Goal: Transaction & Acquisition: Purchase product/service

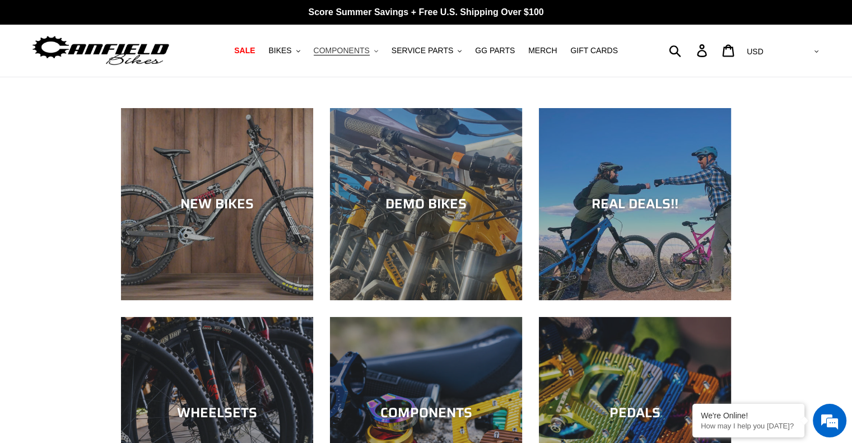
click at [337, 48] on span "COMPONENTS" at bounding box center [342, 51] width 56 height 10
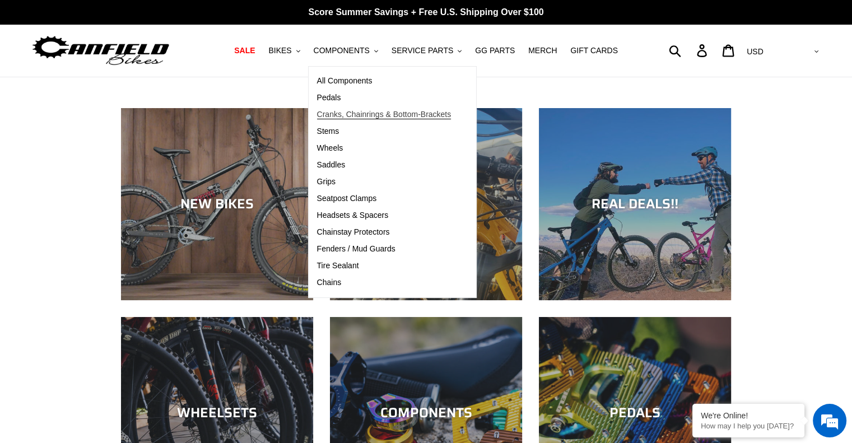
click at [368, 114] on span "Cranks, Chainrings & Bottom-Brackets" at bounding box center [384, 115] width 134 height 10
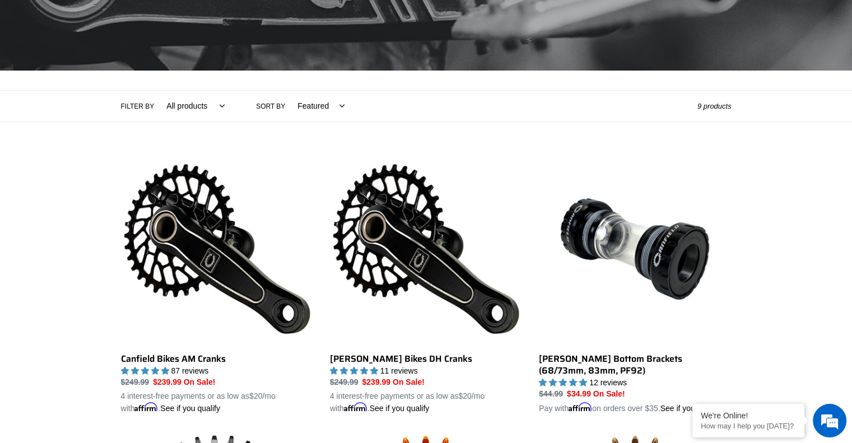
scroll to position [56, 0]
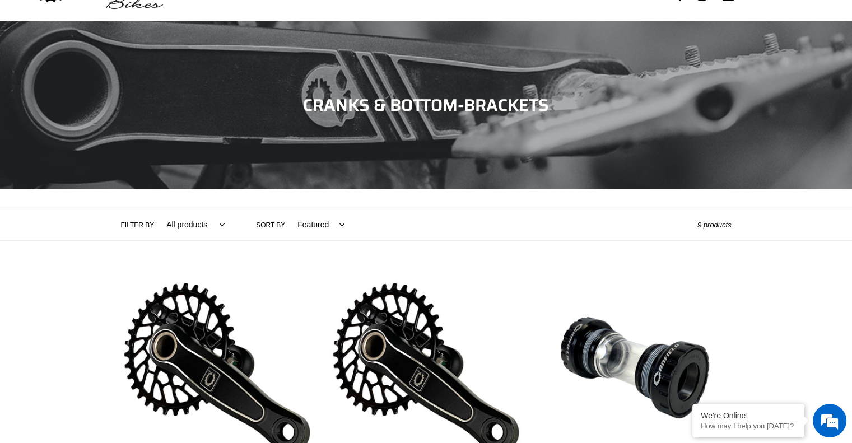
click at [182, 230] on select "All products Components Cranks" at bounding box center [192, 225] width 73 height 31
select select "/collections/cranks-chainrings/cranks"
click at [156, 210] on select "All products Components Cranks" at bounding box center [192, 225] width 73 height 31
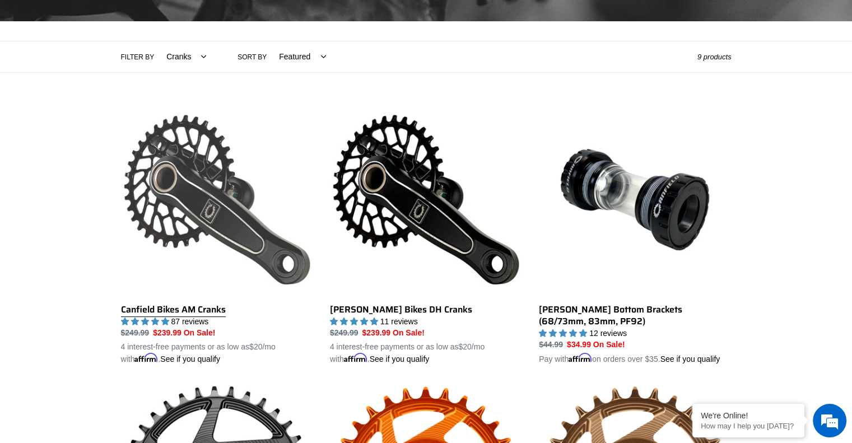
click at [148, 206] on link "Canfield Bikes AM Cranks" at bounding box center [217, 235] width 192 height 262
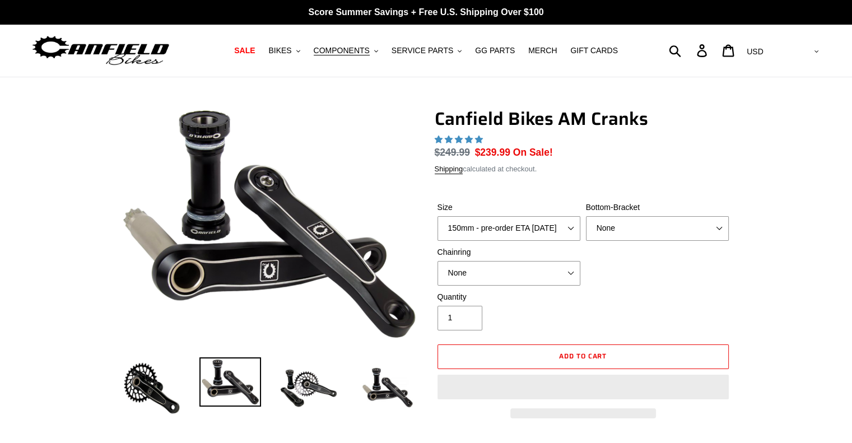
select select "highest-rating"
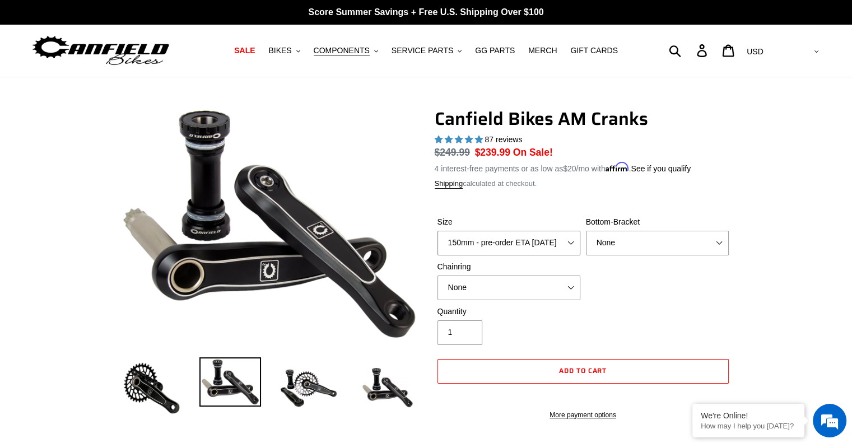
click at [505, 238] on select "150mm - pre-order ETA [DATE] 155mm - pre-order ETA [DATE] 160mm - pre-order ETA…" at bounding box center [508, 243] width 143 height 25
click at [503, 243] on select "150mm - pre-order ETA [DATE] 155mm - pre-order ETA [DATE] 160mm - pre-order ETA…" at bounding box center [508, 243] width 143 height 25
